Goal: Information Seeking & Learning: Learn about a topic

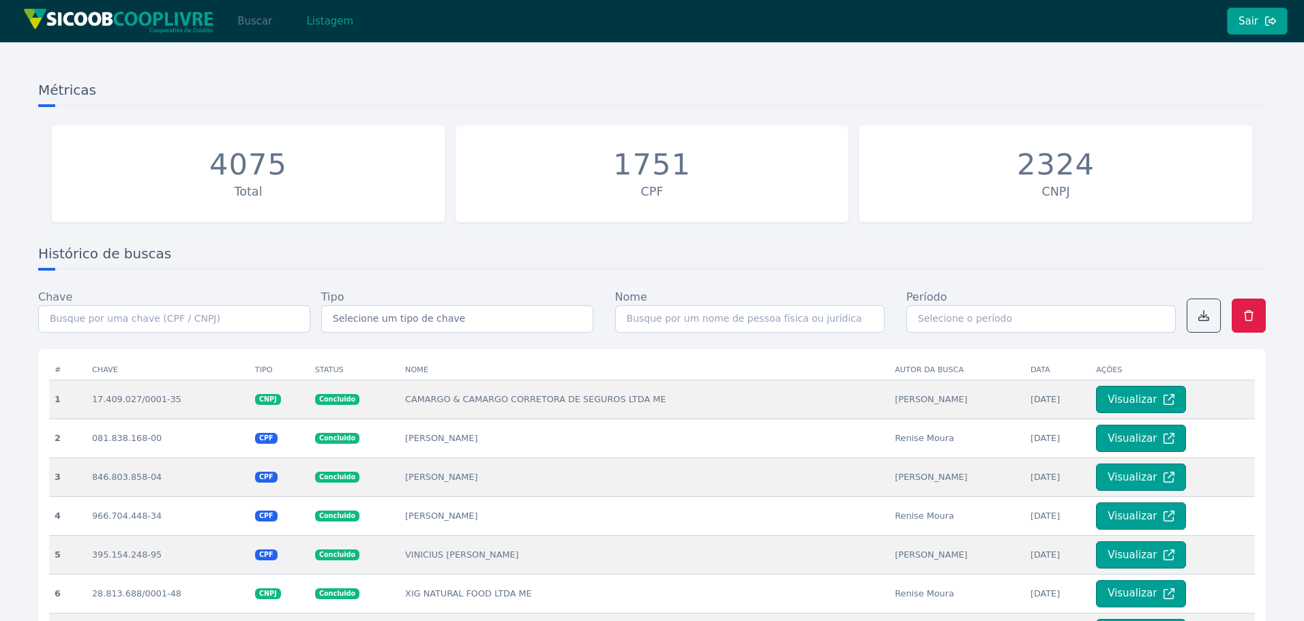
click at [255, 14] on button "Buscar" at bounding box center [255, 21] width 58 height 27
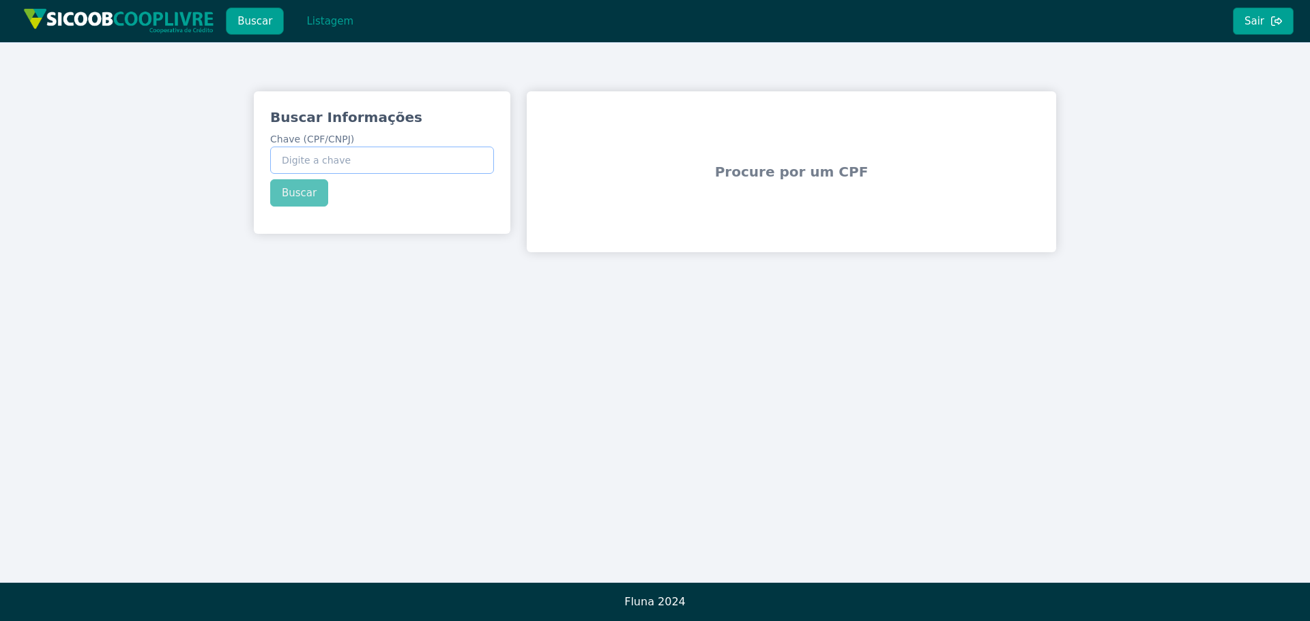
click at [334, 168] on input "Chave (CPF/CNPJ)" at bounding box center [382, 160] width 224 height 27
paste input "45.866.039/0001-24"
drag, startPoint x: 302, startPoint y: 194, endPoint x: 519, endPoint y: 242, distance: 222.9
click at [305, 194] on div "Buscar Informações Chave (CPF/CNPJ) 45.866.039/0001-24 Buscar" at bounding box center [382, 157] width 256 height 132
click at [323, 197] on button "Buscar" at bounding box center [299, 192] width 58 height 27
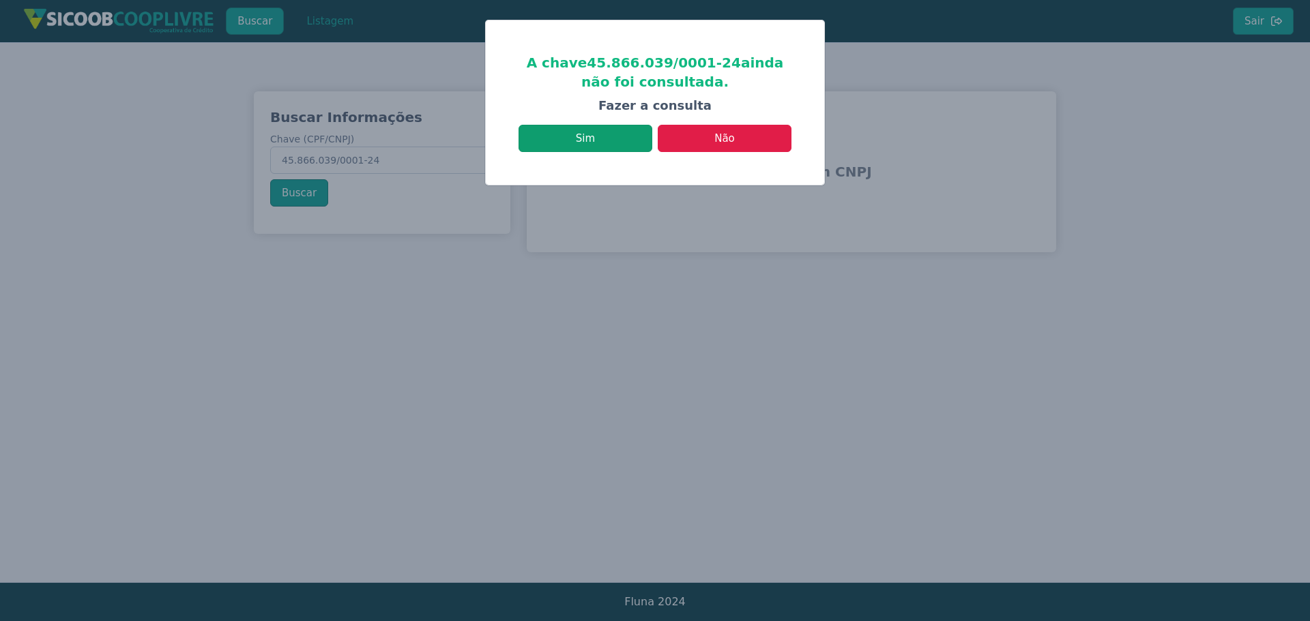
click at [639, 149] on button "Sim" at bounding box center [585, 138] width 134 height 27
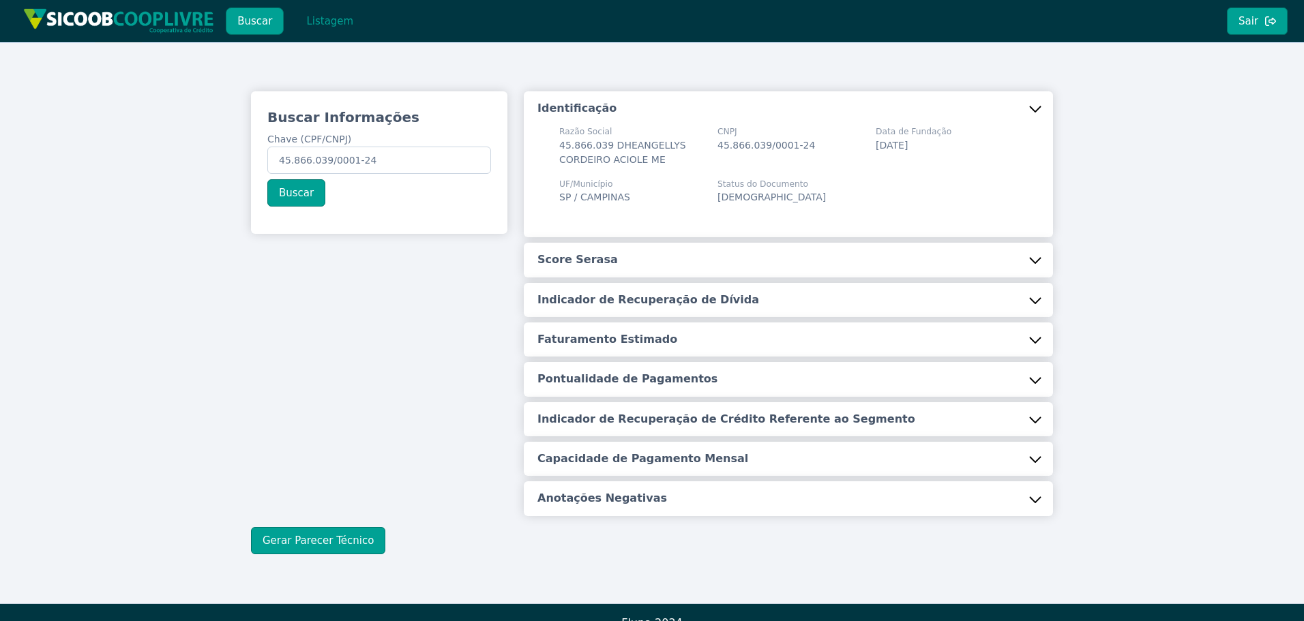
click at [590, 265] on h5 "Score Serasa" at bounding box center [578, 259] width 80 height 15
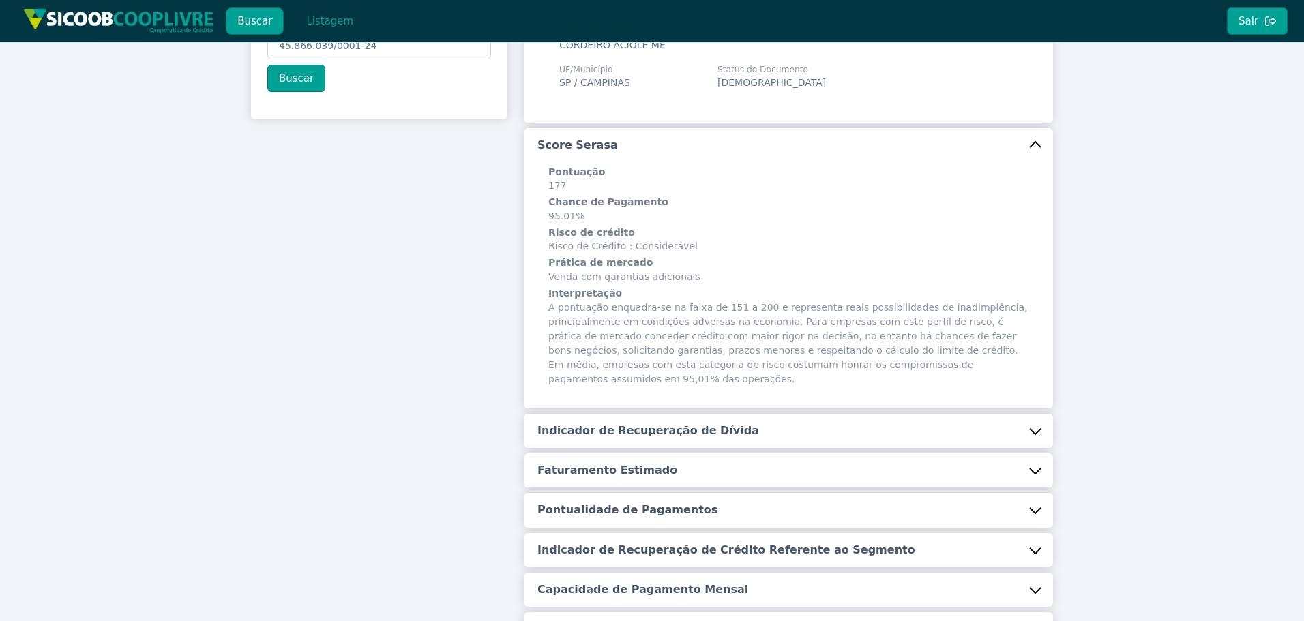
scroll to position [136, 0]
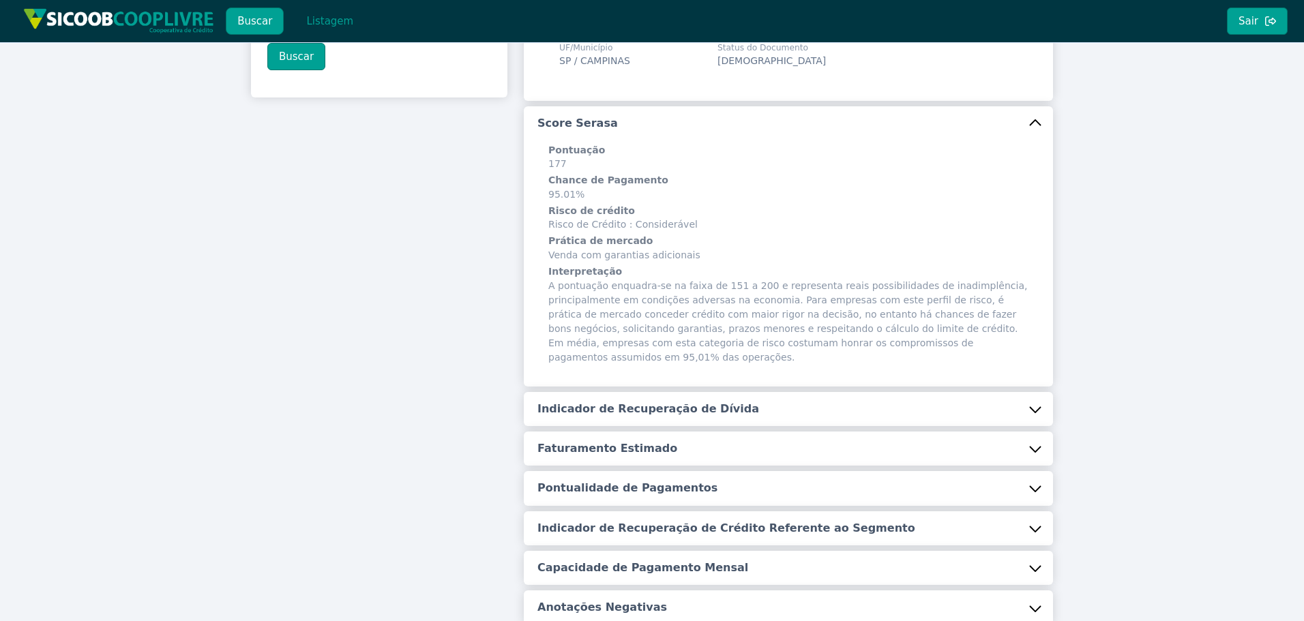
click at [660, 402] on h5 "Indicador de Recuperação de Dívida" at bounding box center [649, 409] width 222 height 15
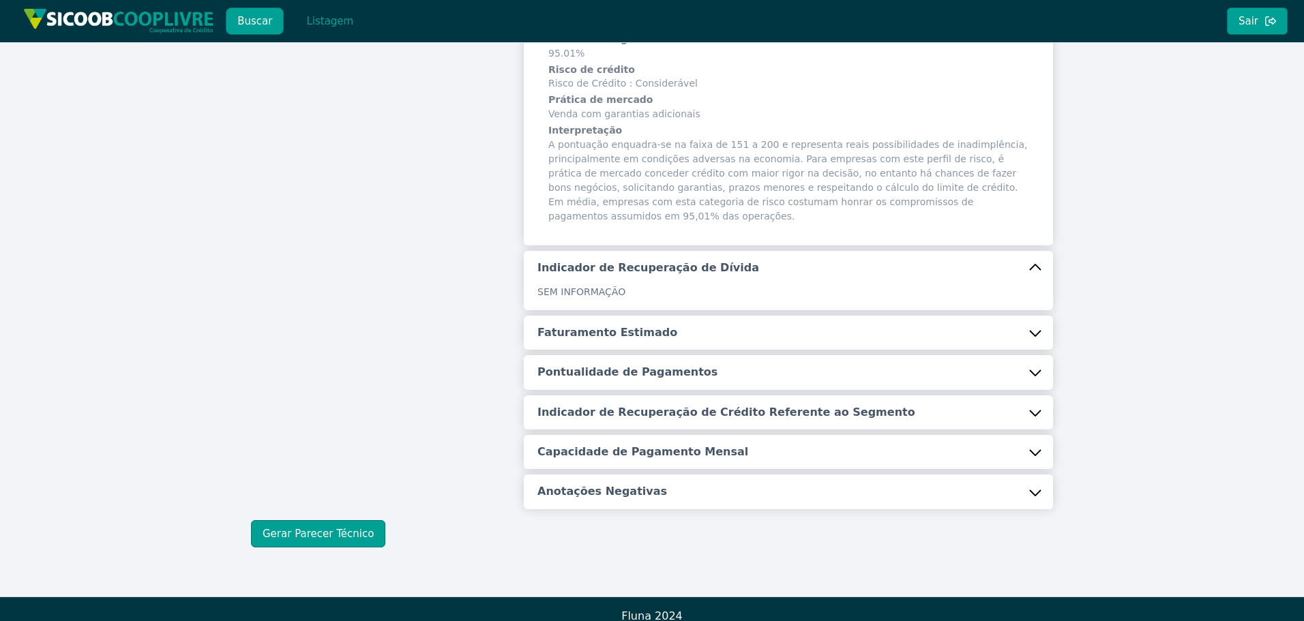
click at [593, 316] on button "Faturamento Estimado" at bounding box center [788, 333] width 529 height 34
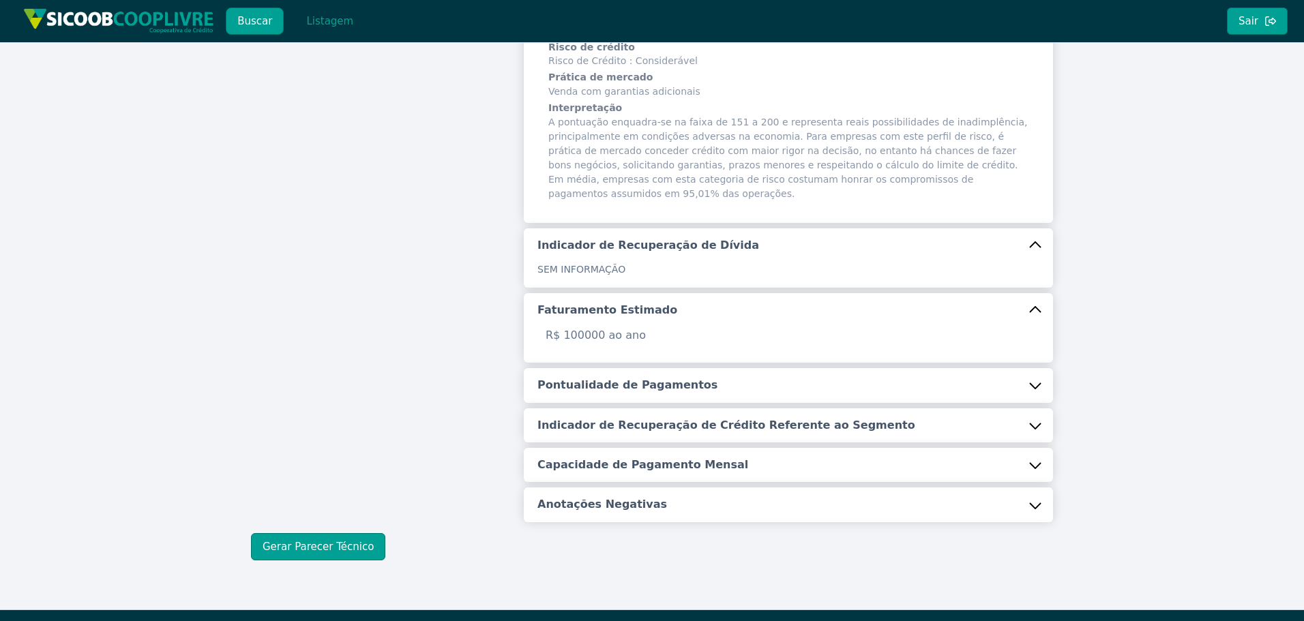
scroll to position [313, 0]
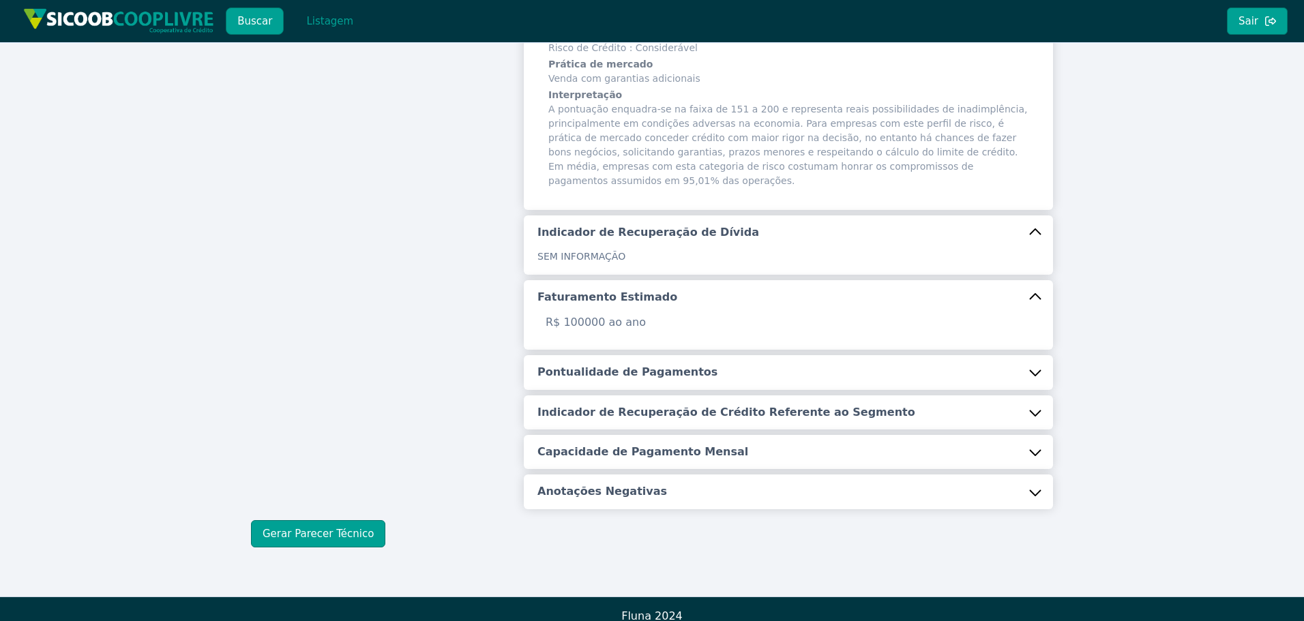
click at [623, 365] on h5 "Pontualidade de Pagamentos" at bounding box center [628, 372] width 180 height 15
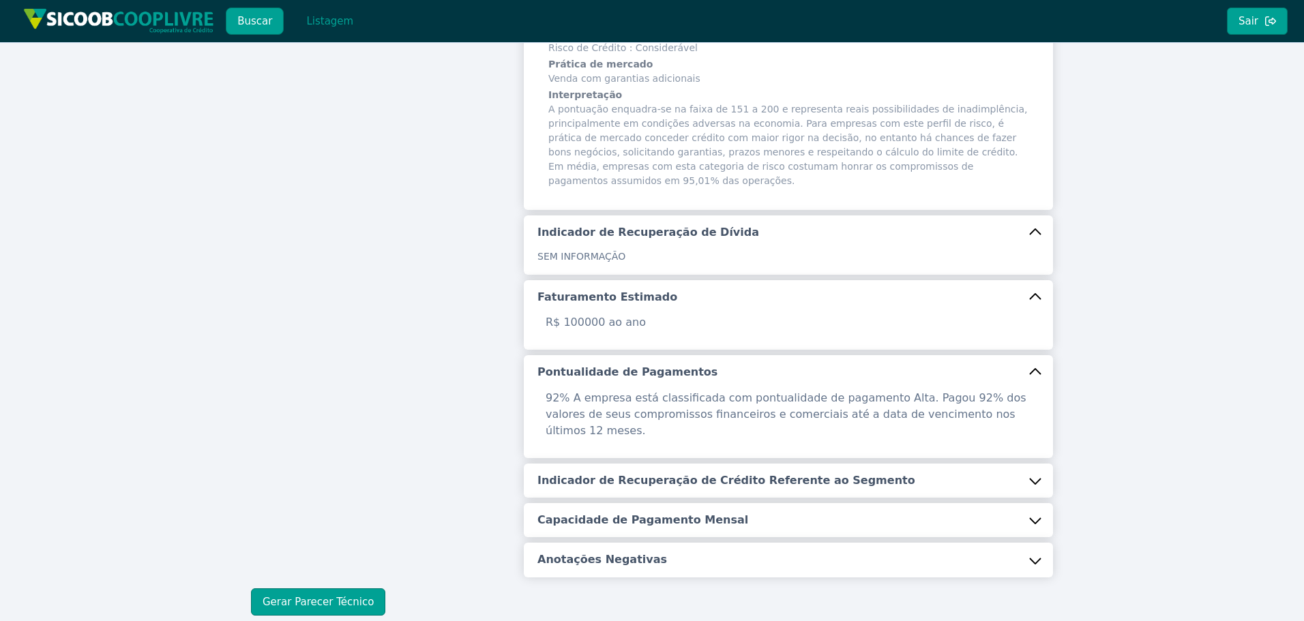
click at [646, 464] on button "Indicador de Recuperação de Crédito Referente ao Segmento" at bounding box center [788, 481] width 529 height 34
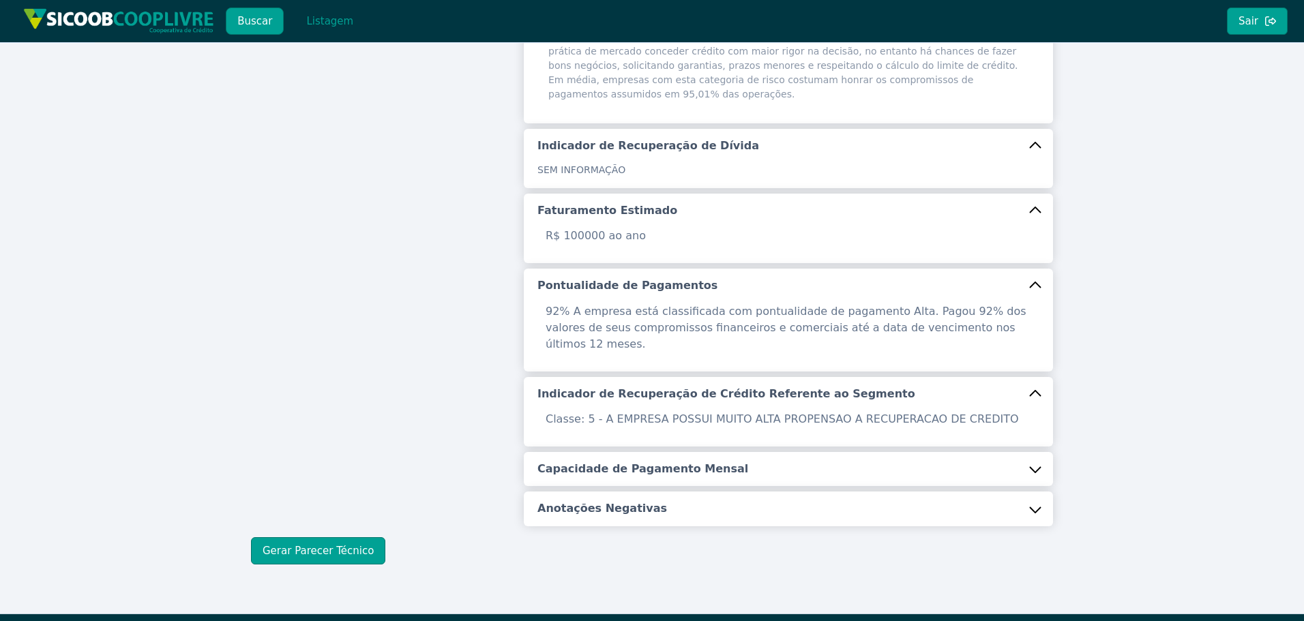
scroll to position [400, 0]
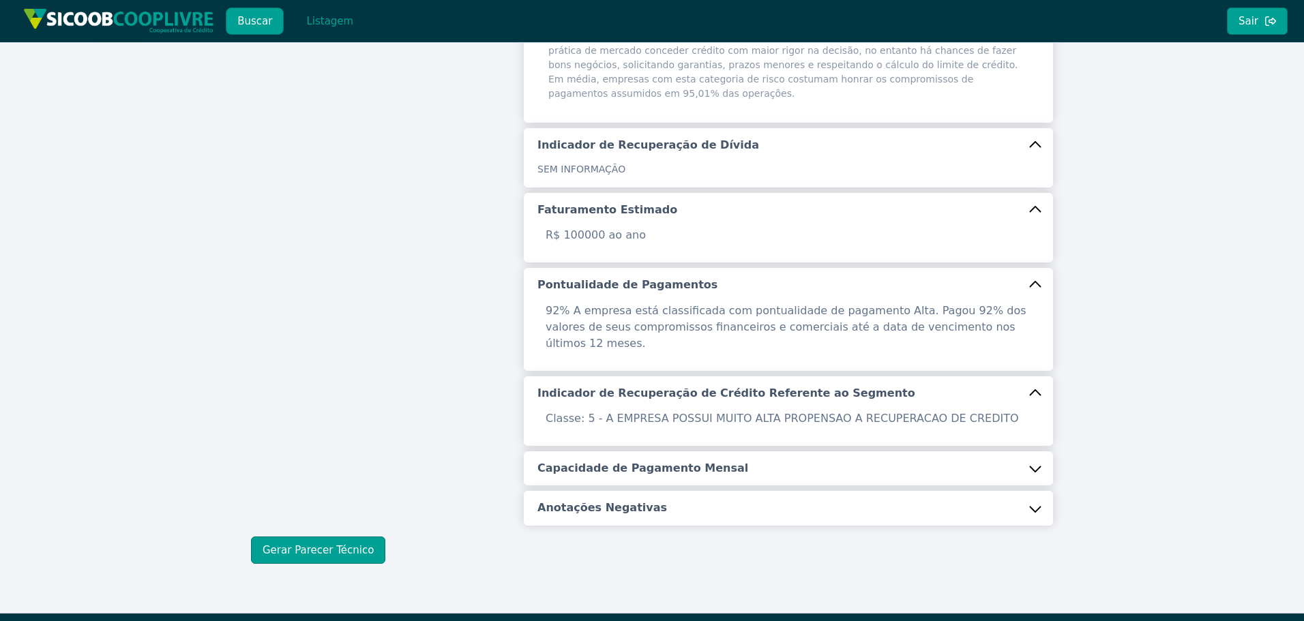
click at [627, 461] on h5 "Capacidade de Pagamento Mensal" at bounding box center [643, 468] width 211 height 15
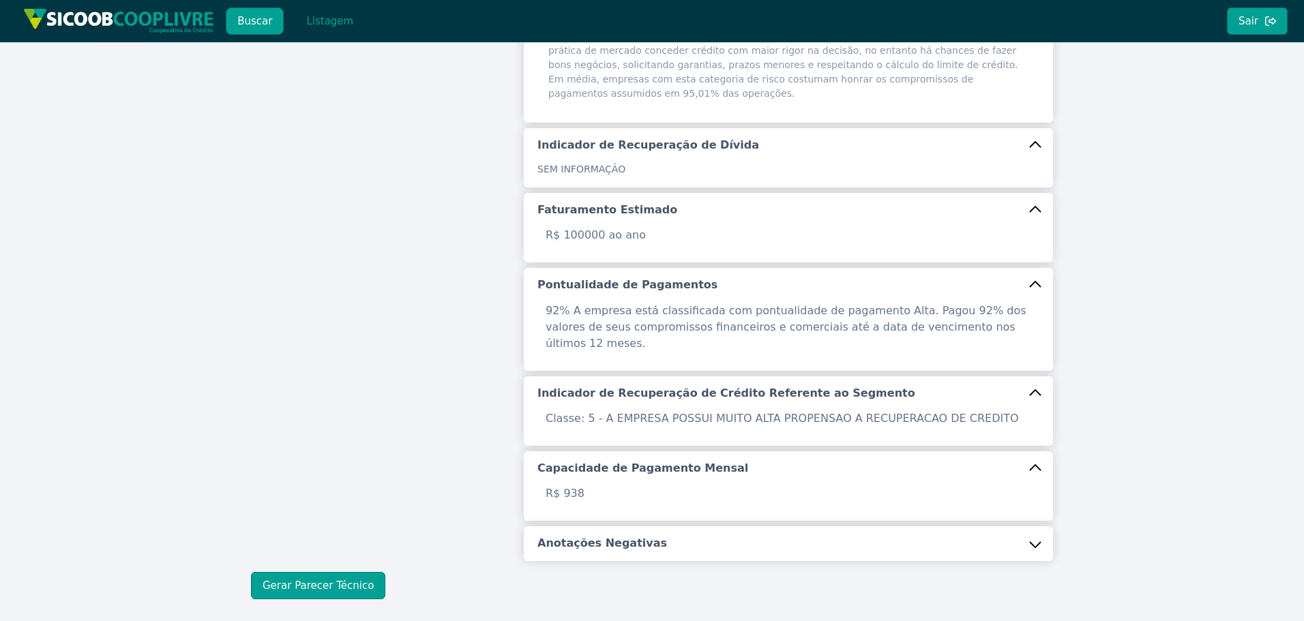
drag, startPoint x: 624, startPoint y: 523, endPoint x: 605, endPoint y: 508, distance: 23.9
click at [624, 527] on button "Anotações Negativas" at bounding box center [788, 544] width 529 height 34
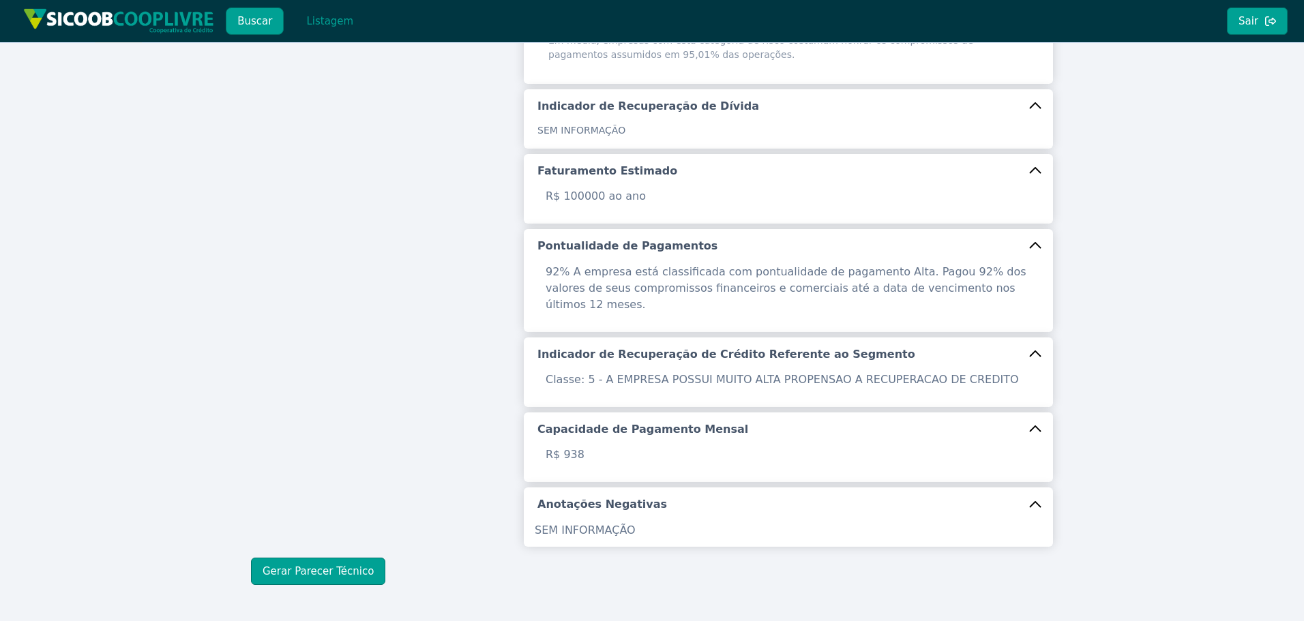
scroll to position [460, 0]
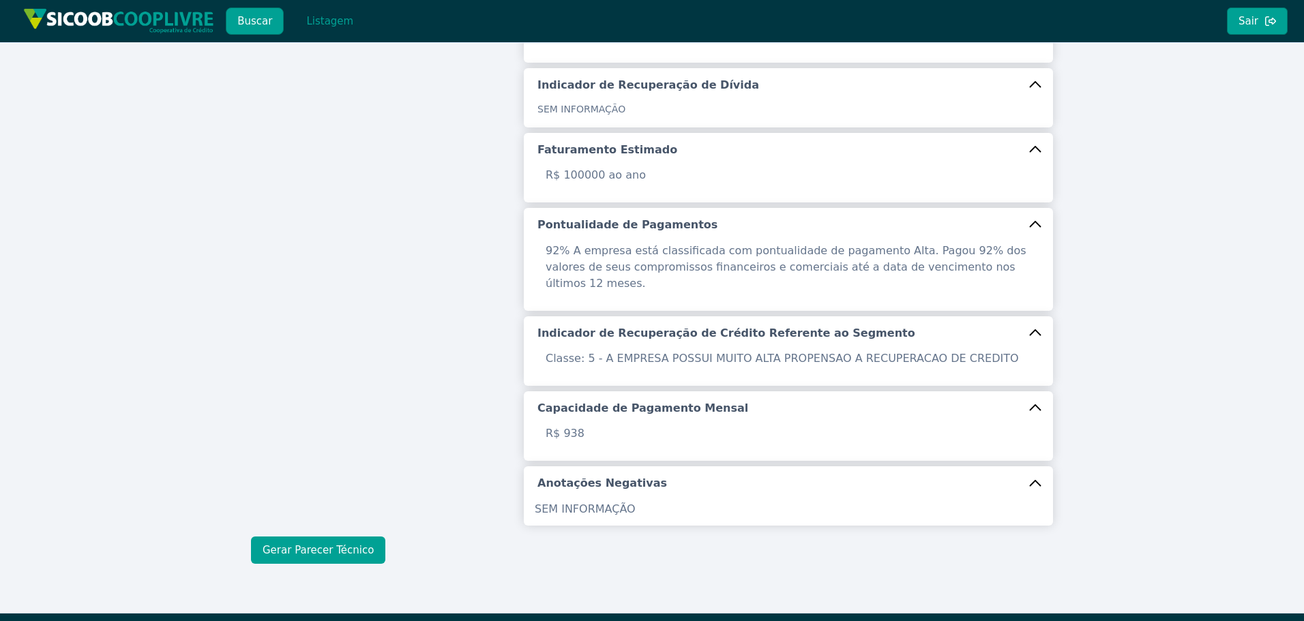
click at [344, 537] on button "Gerar Parecer Técnico" at bounding box center [318, 550] width 134 height 27
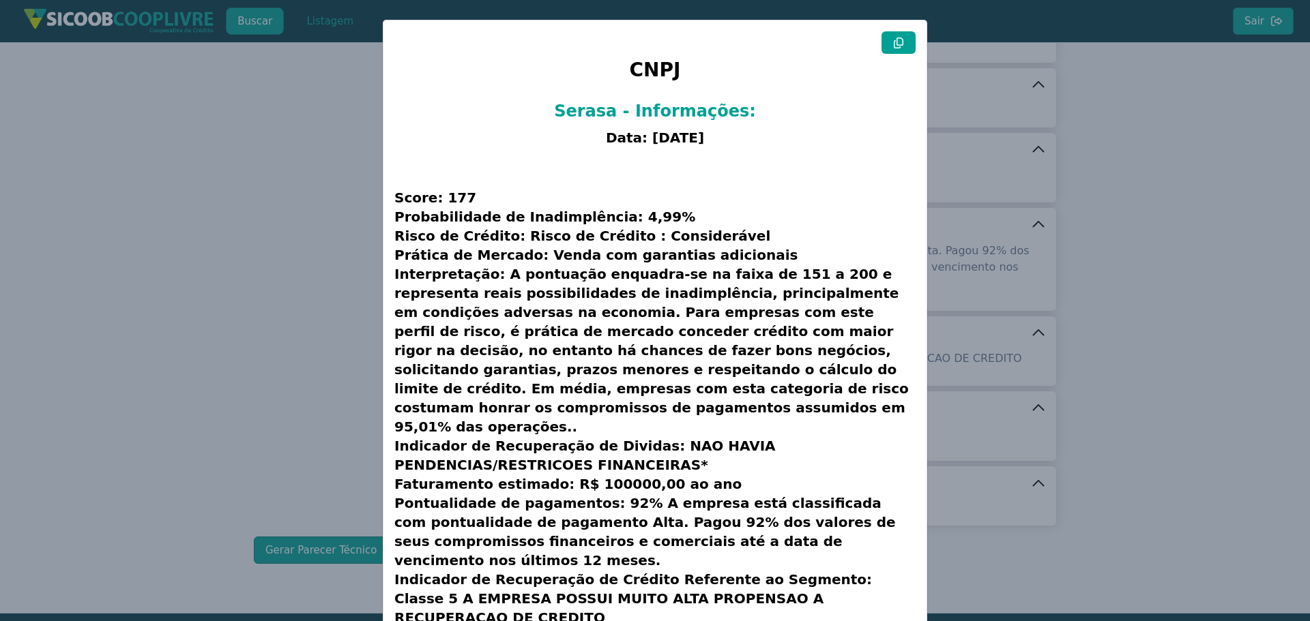
click at [582, 196] on h3 "Score: 177 Probabilidade de Inadimplência: 4,99% Risco de Crédito: Risco de Cré…" at bounding box center [654, 456] width 521 height 606
click at [896, 40] on icon at bounding box center [898, 43] width 11 height 11
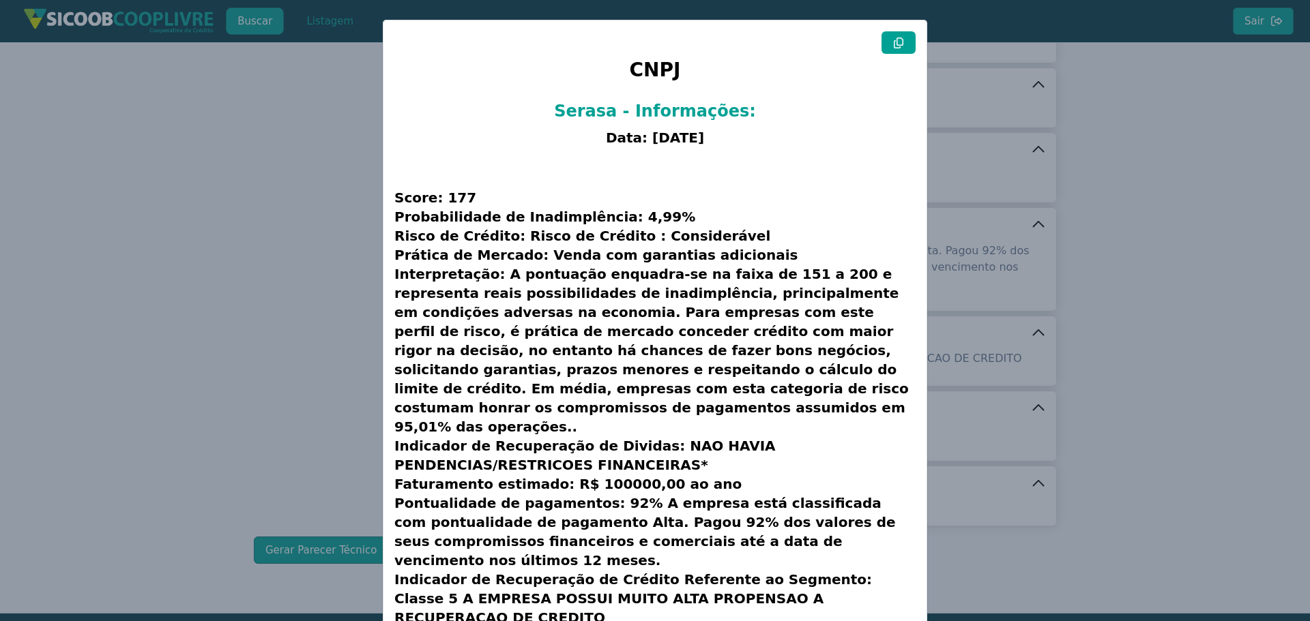
click at [896, 40] on icon at bounding box center [898, 43] width 11 height 11
click at [898, 41] on icon at bounding box center [898, 43] width 11 height 11
click at [298, 201] on modal-container "CNPJ Serasa - Informações: Data: [DATE] Score: 177 Probabilidade de Inadimplênc…" at bounding box center [655, 310] width 1310 height 621
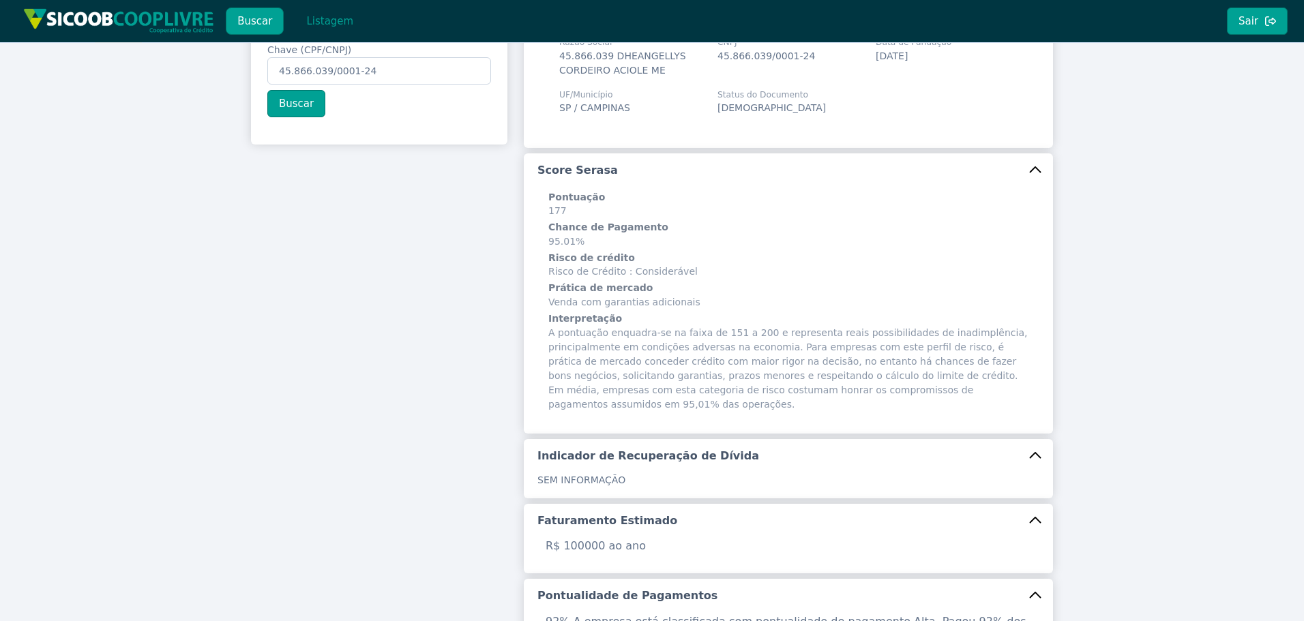
scroll to position [0, 0]
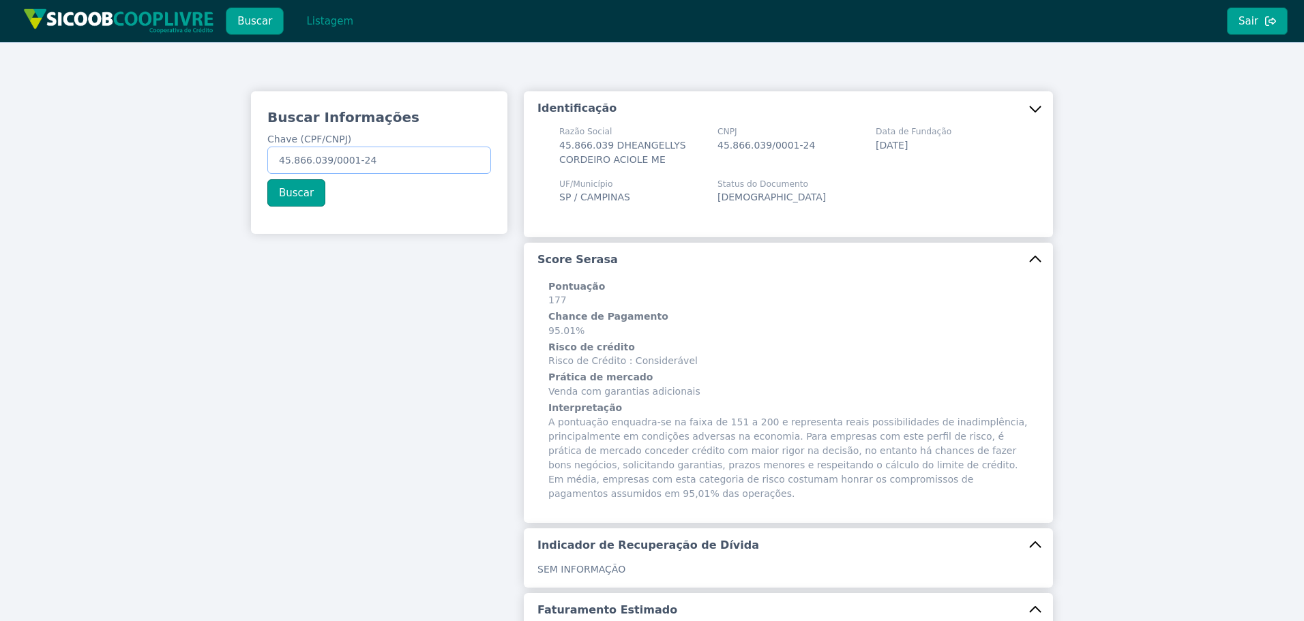
drag, startPoint x: 374, startPoint y: 168, endPoint x: 186, endPoint y: 167, distance: 187.6
click at [215, 175] on div "Buscar Informações Chave (CPF/CNPJ) 45.866.039/0001-24 Buscar Identificação Raz…" at bounding box center [652, 557] width 1304 height 1031
paste input "3.081.026/0001-1"
type input "43.081.026/0001-14"
click at [289, 196] on button "Buscar" at bounding box center [296, 192] width 58 height 27
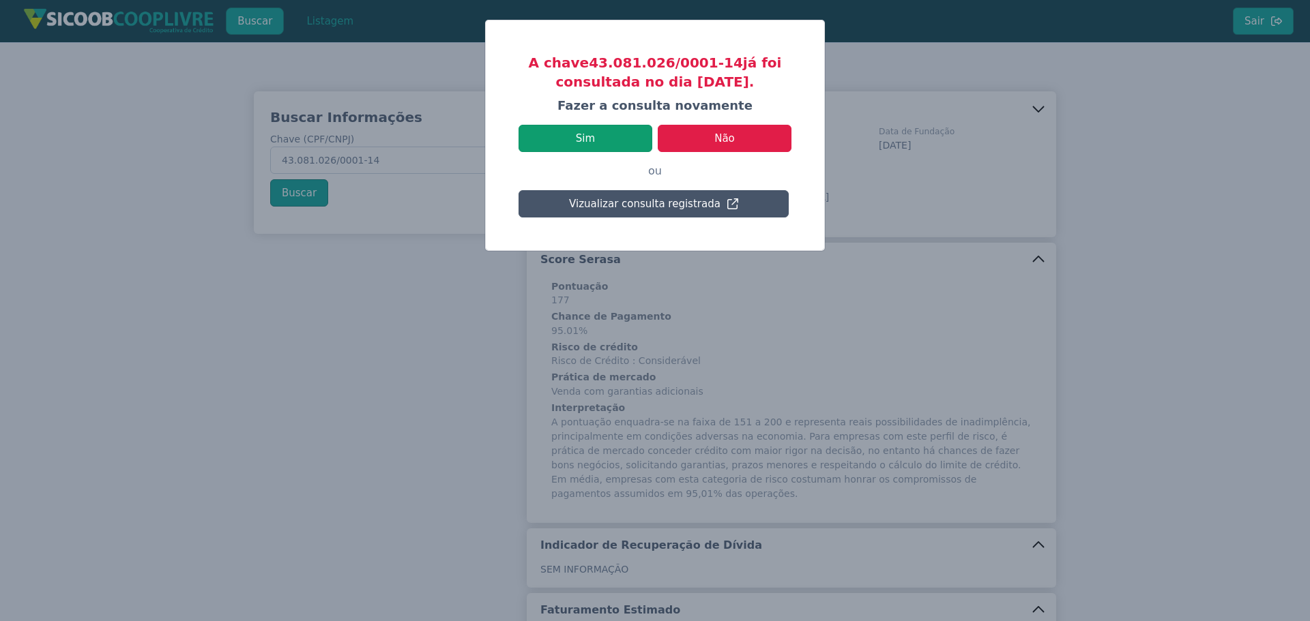
click at [598, 138] on button "Sim" at bounding box center [585, 138] width 134 height 27
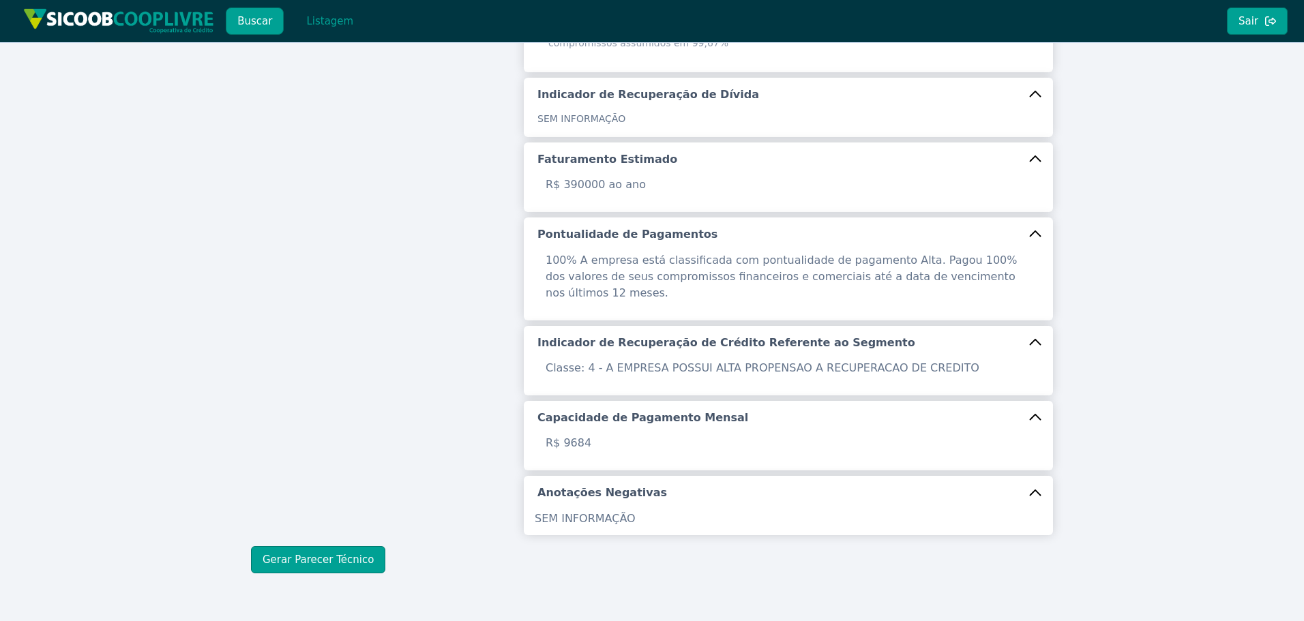
scroll to position [432, 0]
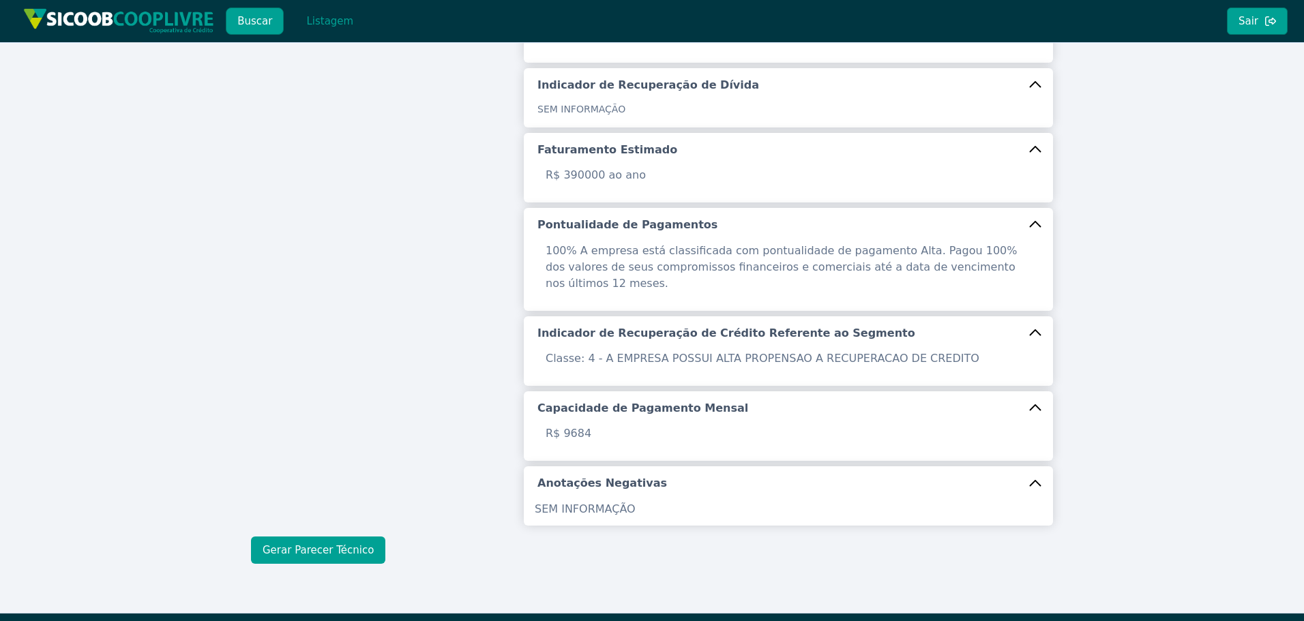
click at [342, 537] on button "Gerar Parecer Técnico" at bounding box center [318, 550] width 134 height 27
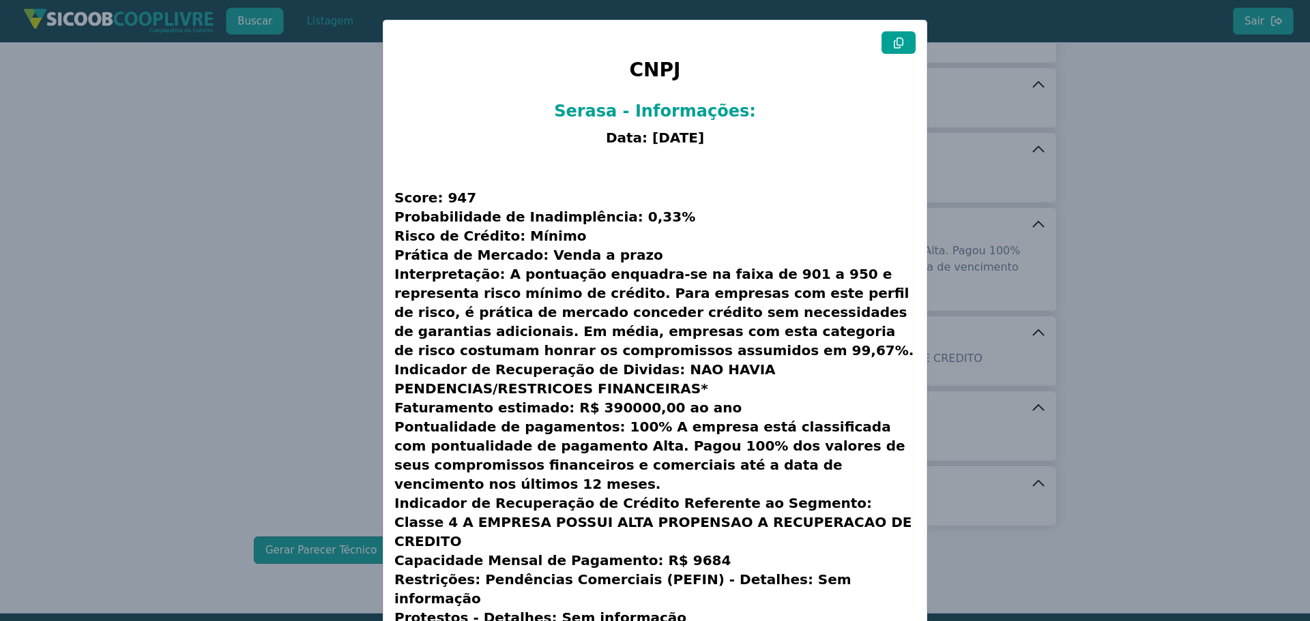
click at [894, 42] on icon at bounding box center [899, 43] width 10 height 11
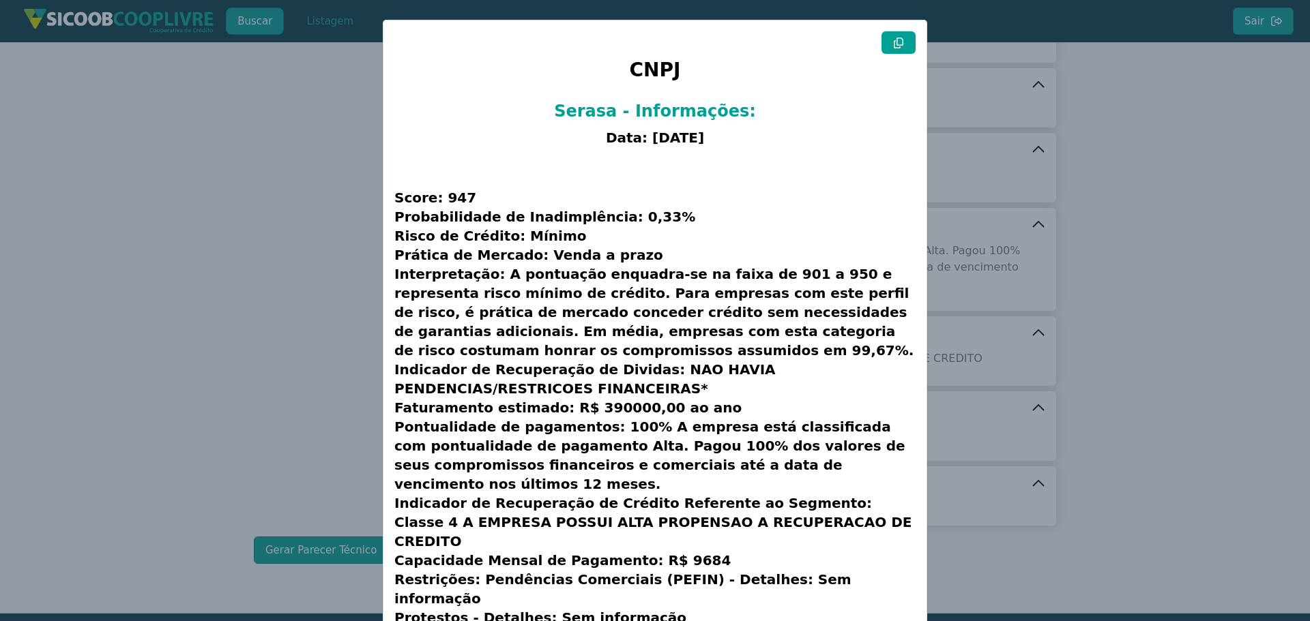
click at [143, 267] on modal-container "CNPJ Serasa - Informações: Data: [DATE] Score: 947 Probabilidade de Inadimplênc…" at bounding box center [655, 310] width 1310 height 621
